Goal: Information Seeking & Learning: Learn about a topic

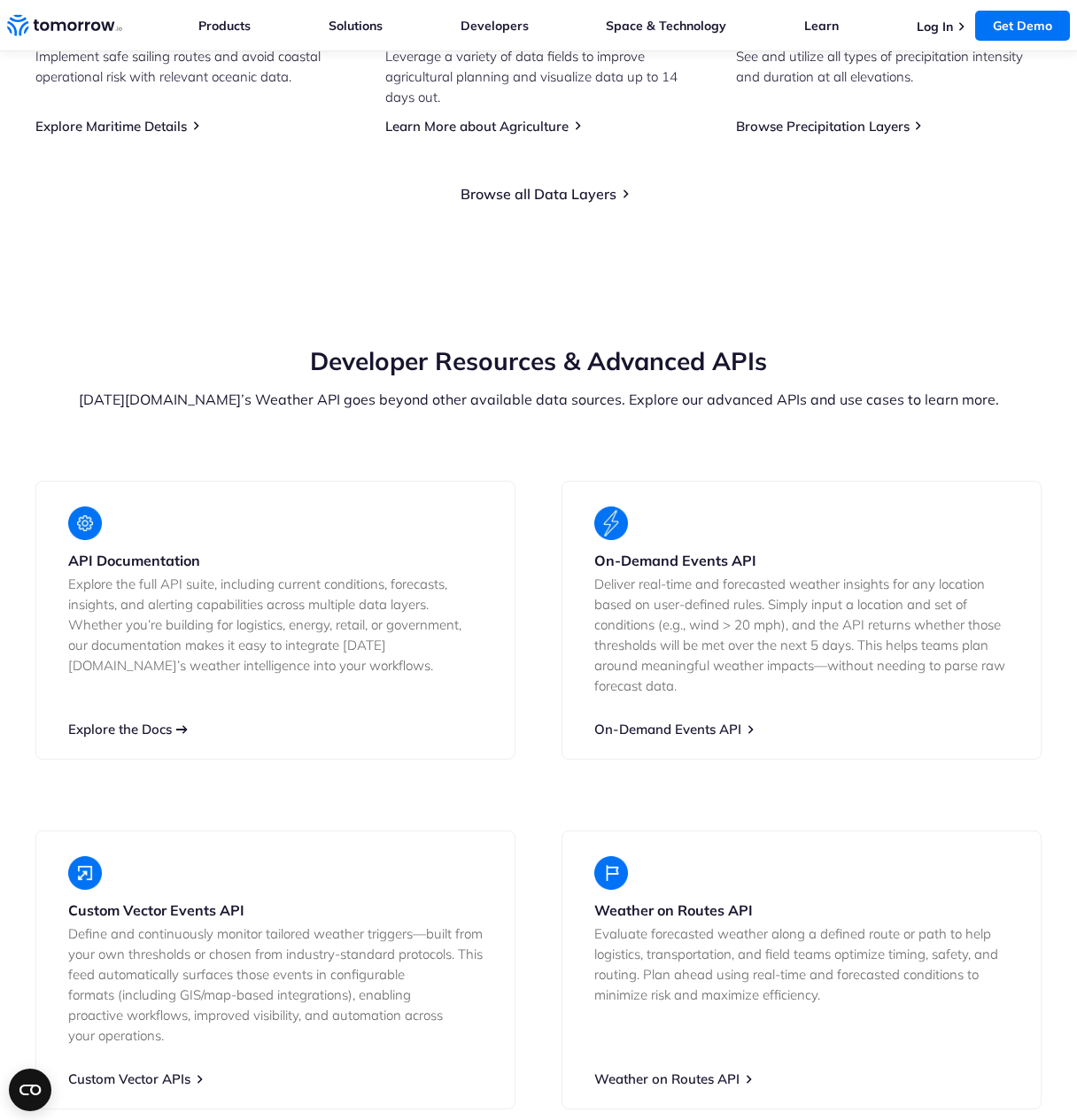
click at [108, 727] on link "Explore the Docs" at bounding box center [120, 729] width 104 height 17
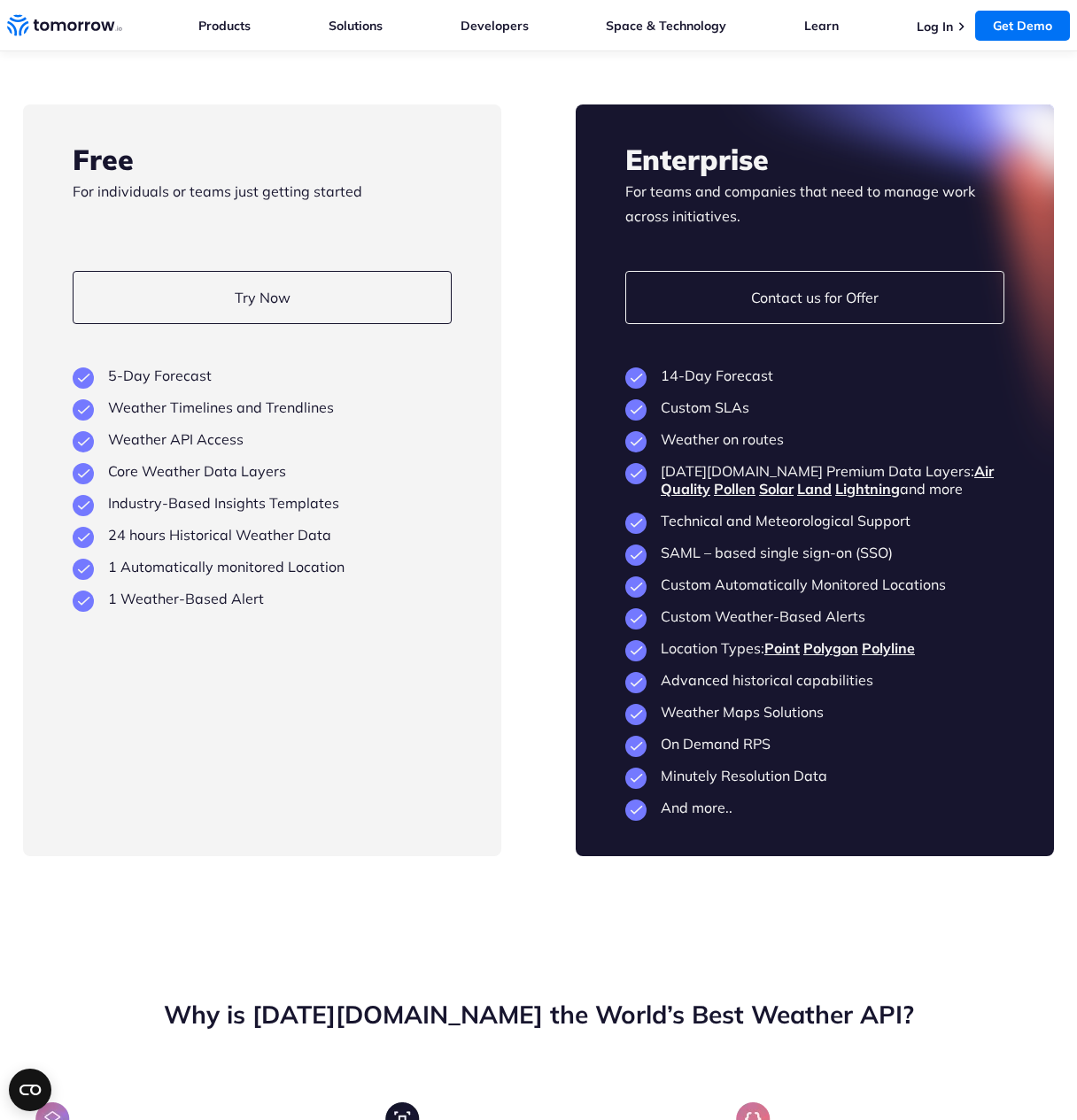
scroll to position [6382, 0]
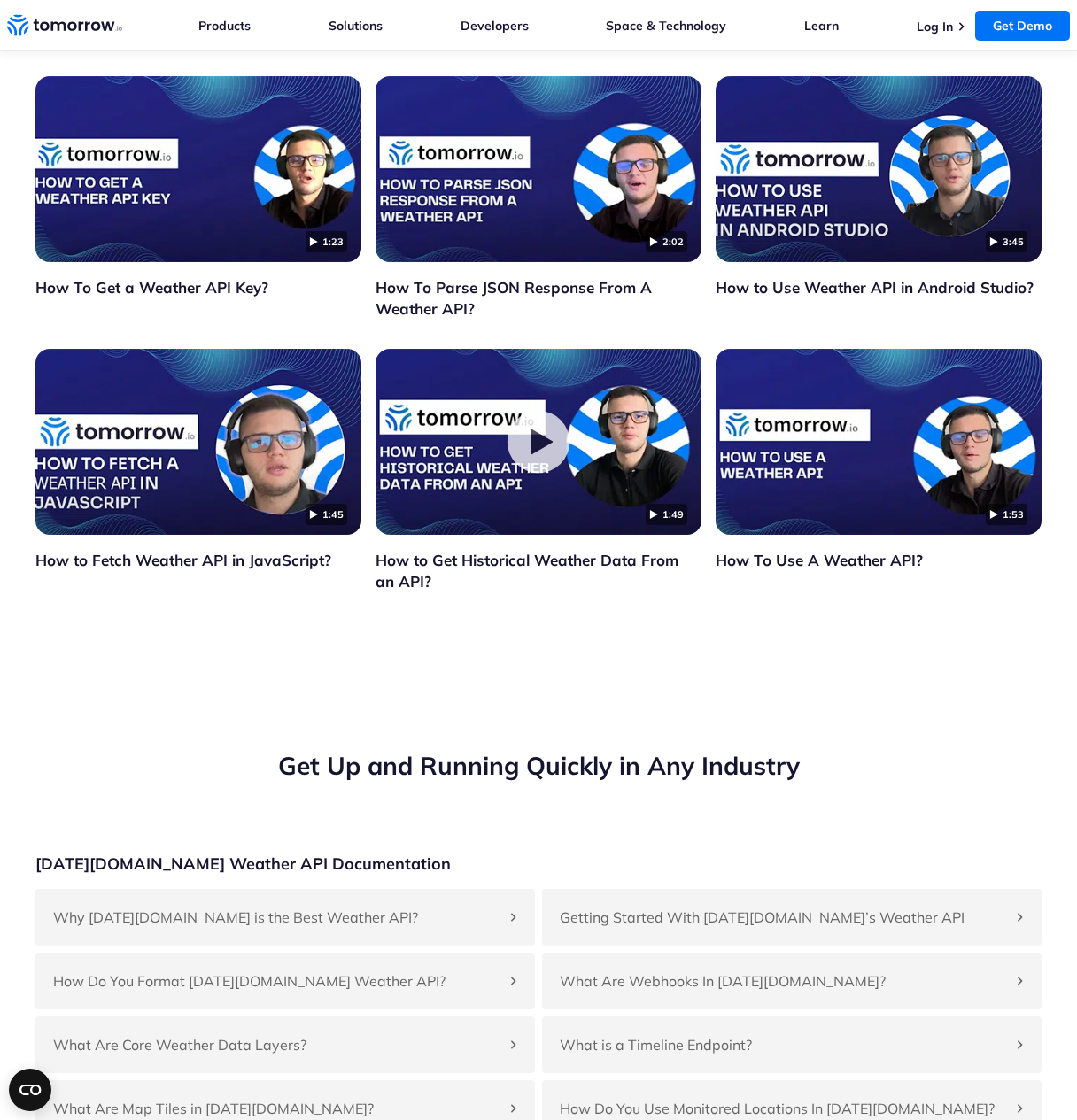
click at [532, 444] on icon "Click to watch the testimonial, How to Get Historical Weather Data From an API?" at bounding box center [541, 441] width 22 height 25
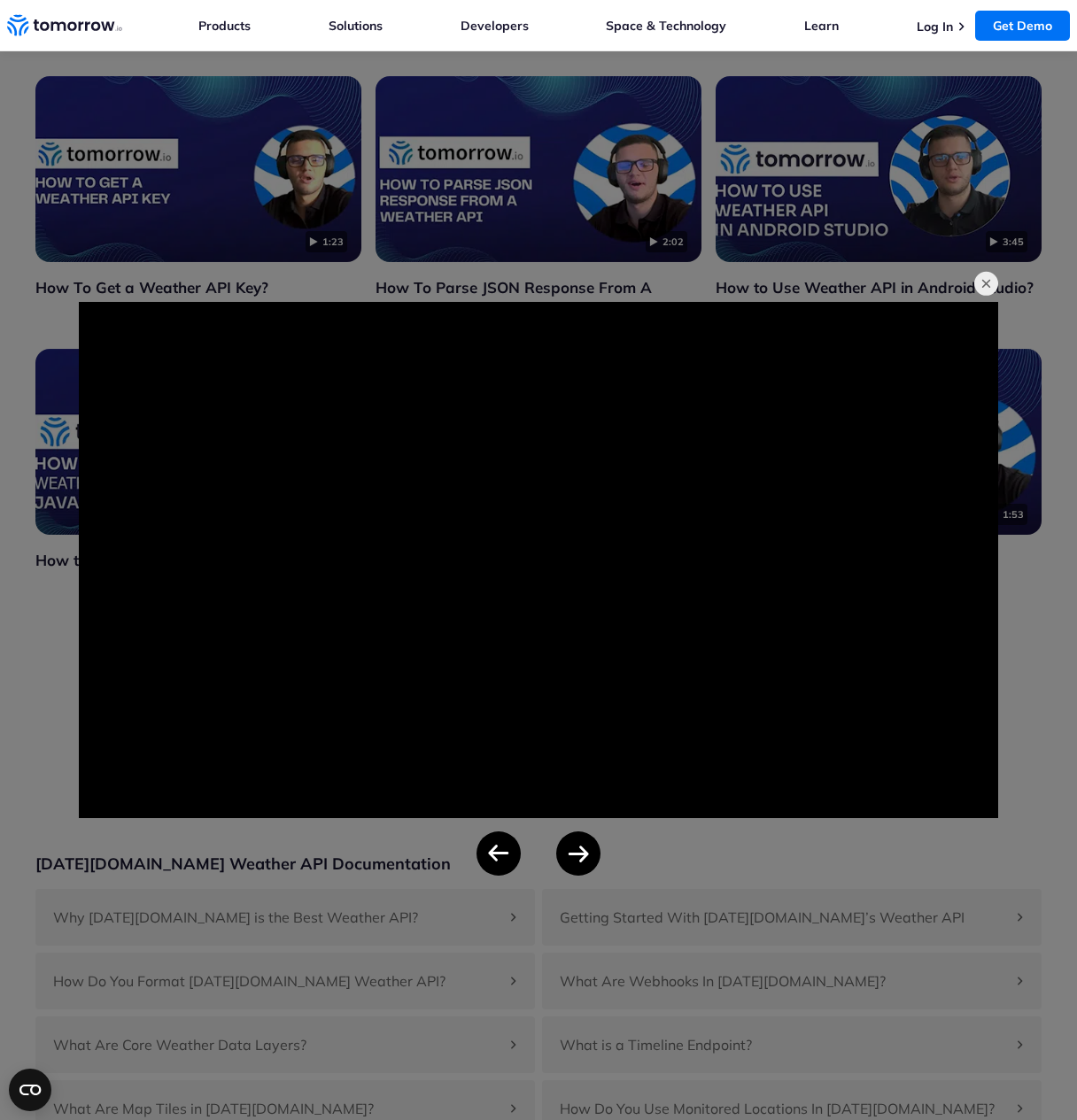
click at [981, 287] on button "button" at bounding box center [985, 284] width 25 height 25
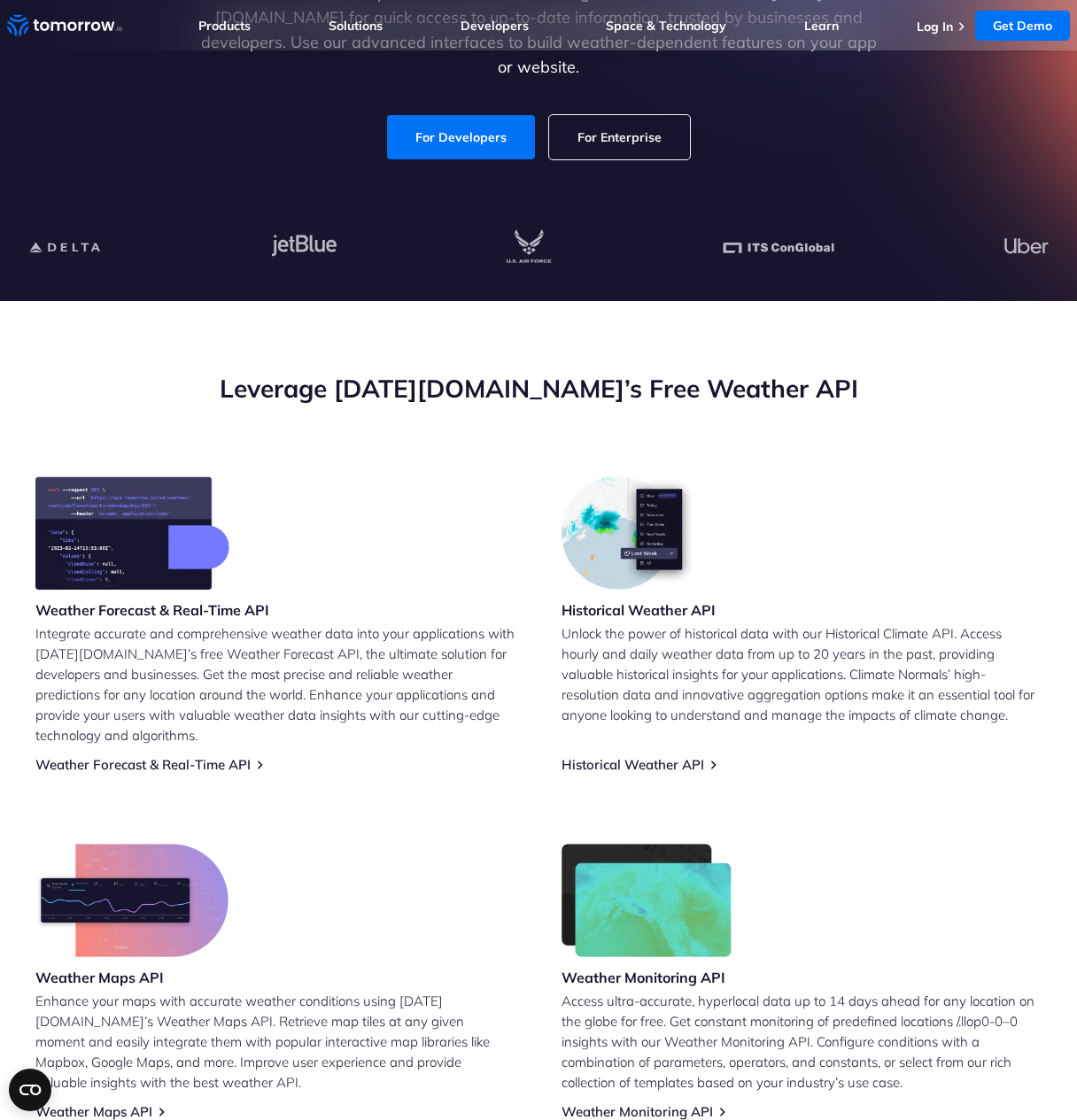
scroll to position [0, 0]
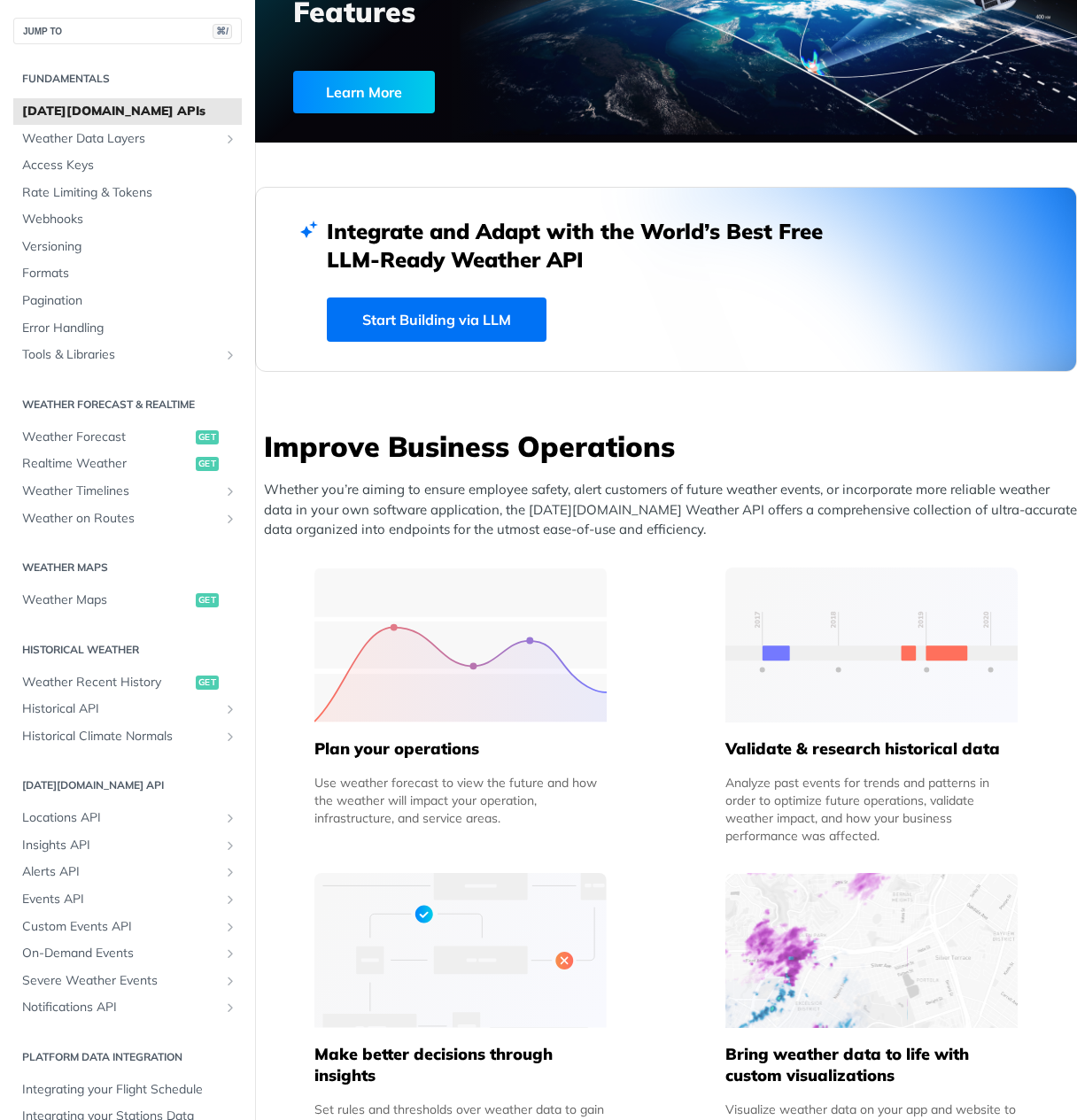
scroll to position [585, 0]
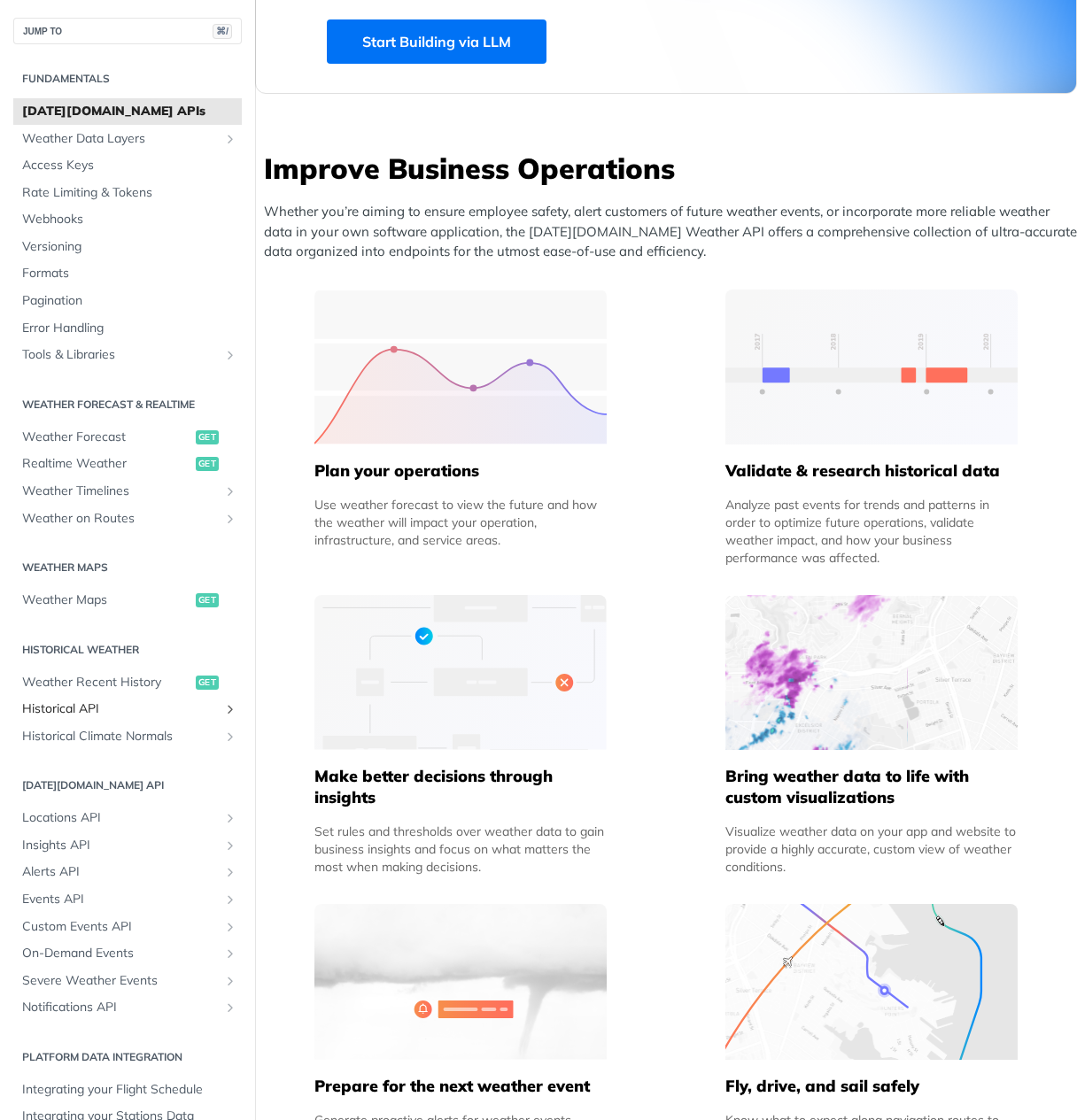
click at [63, 711] on span "Historical API" at bounding box center [120, 709] width 197 height 18
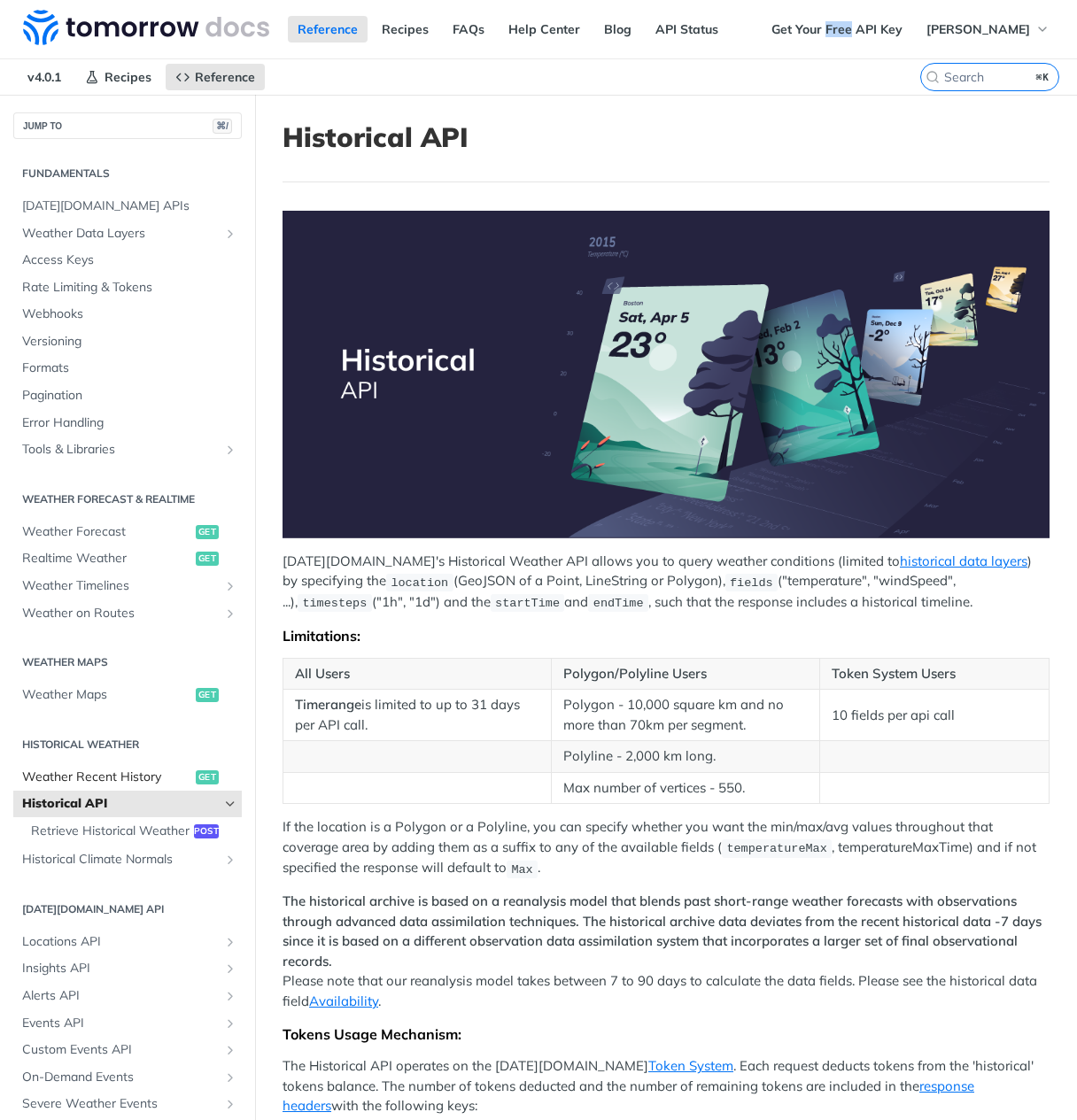
click at [163, 775] on span "Weather Recent History" at bounding box center [106, 777] width 169 height 18
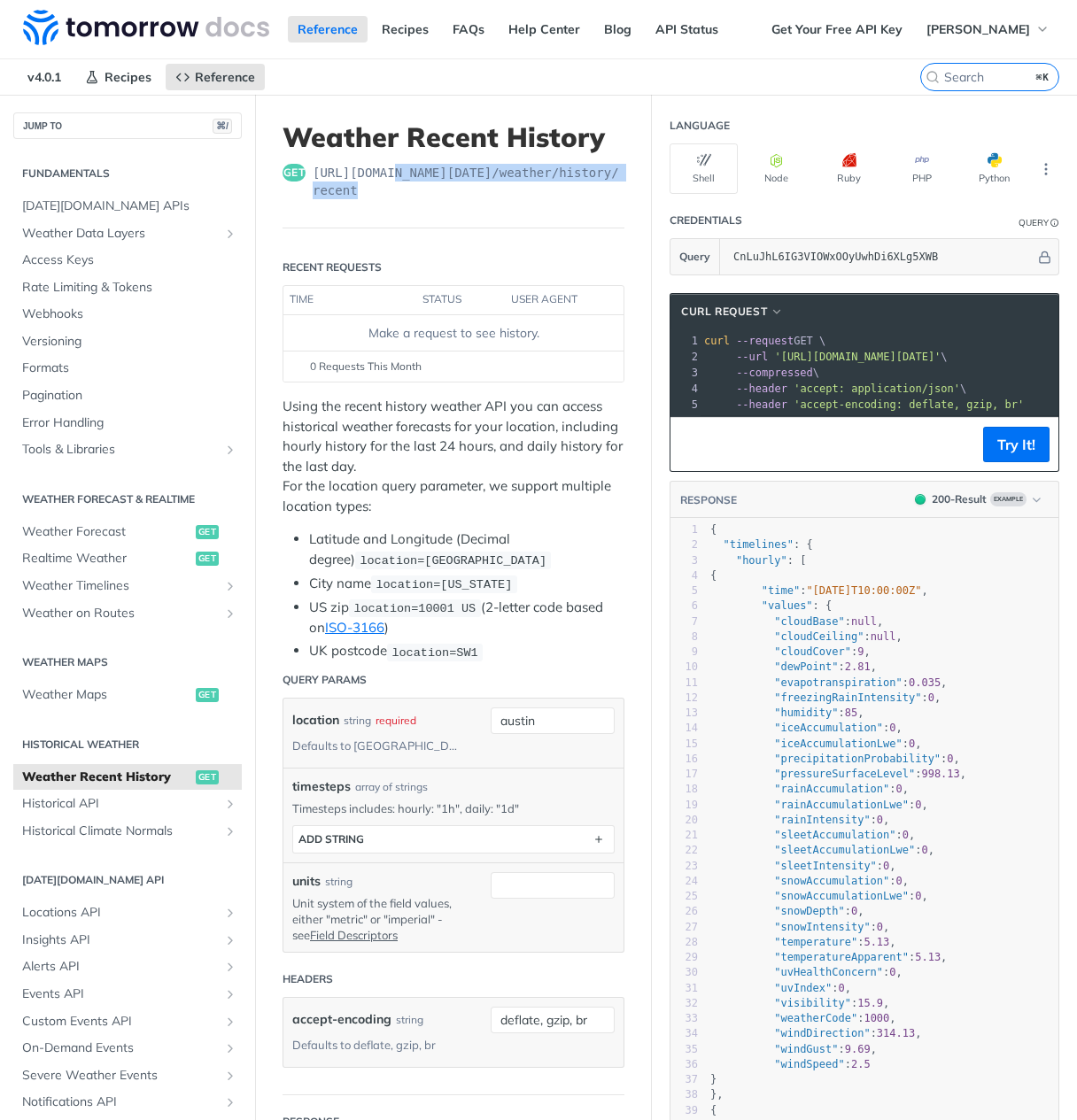
drag, startPoint x: 394, startPoint y: 172, endPoint x: 592, endPoint y: 191, distance: 198.9
click at [592, 192] on span "[URL][DOMAIN_NAME][DATE] /weather/history/recent" at bounding box center [469, 181] width 312 height 35
copy span ".[DATE][DOMAIN_NAME][URL] /weather/history/recent"
click at [509, 459] on p "Using the recent history weather API you can access historical weather forecast…" at bounding box center [454, 457] width 342 height 119
